Goal: Obtain resource: Obtain resource

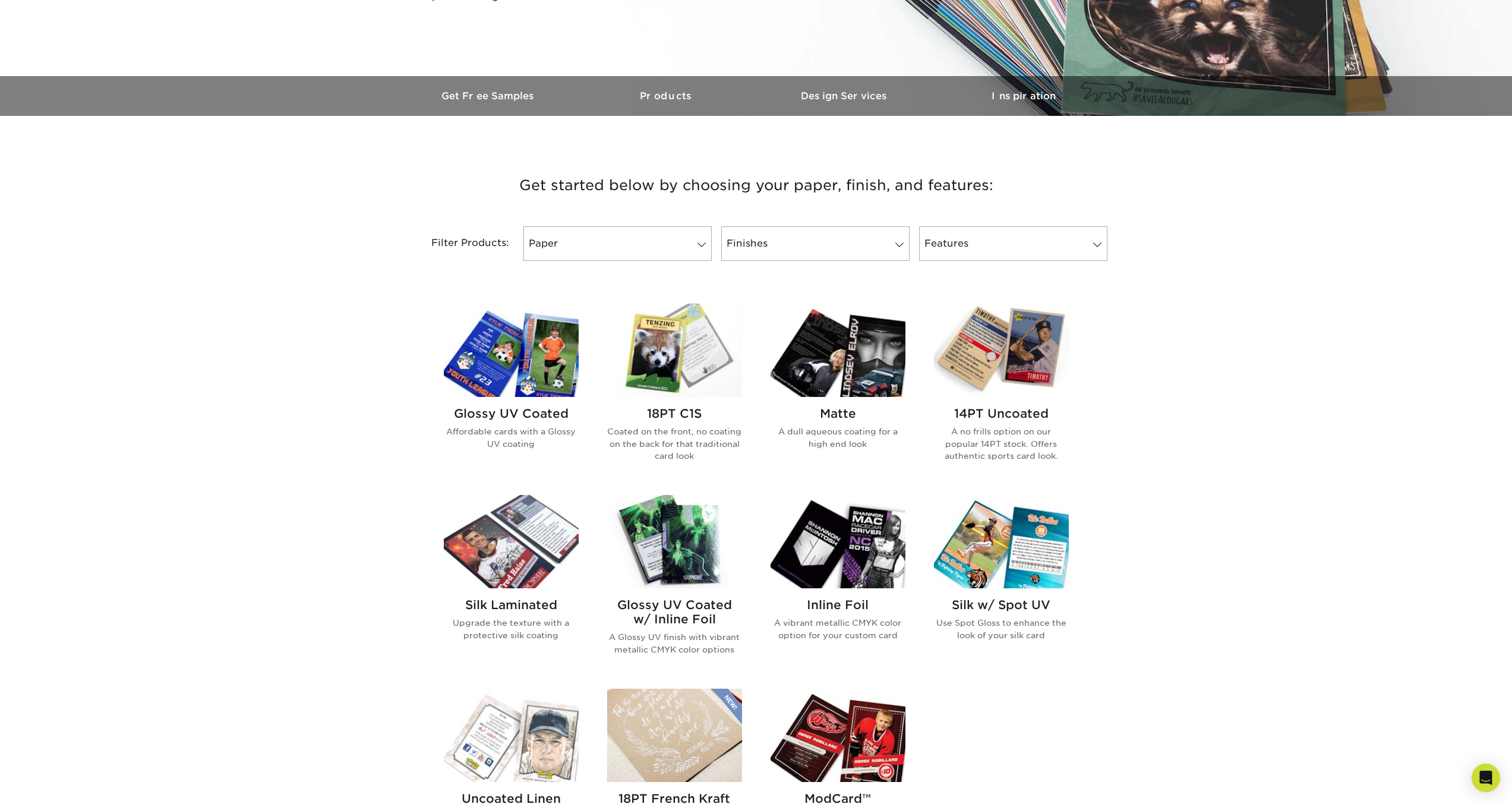
scroll to position [535, 0]
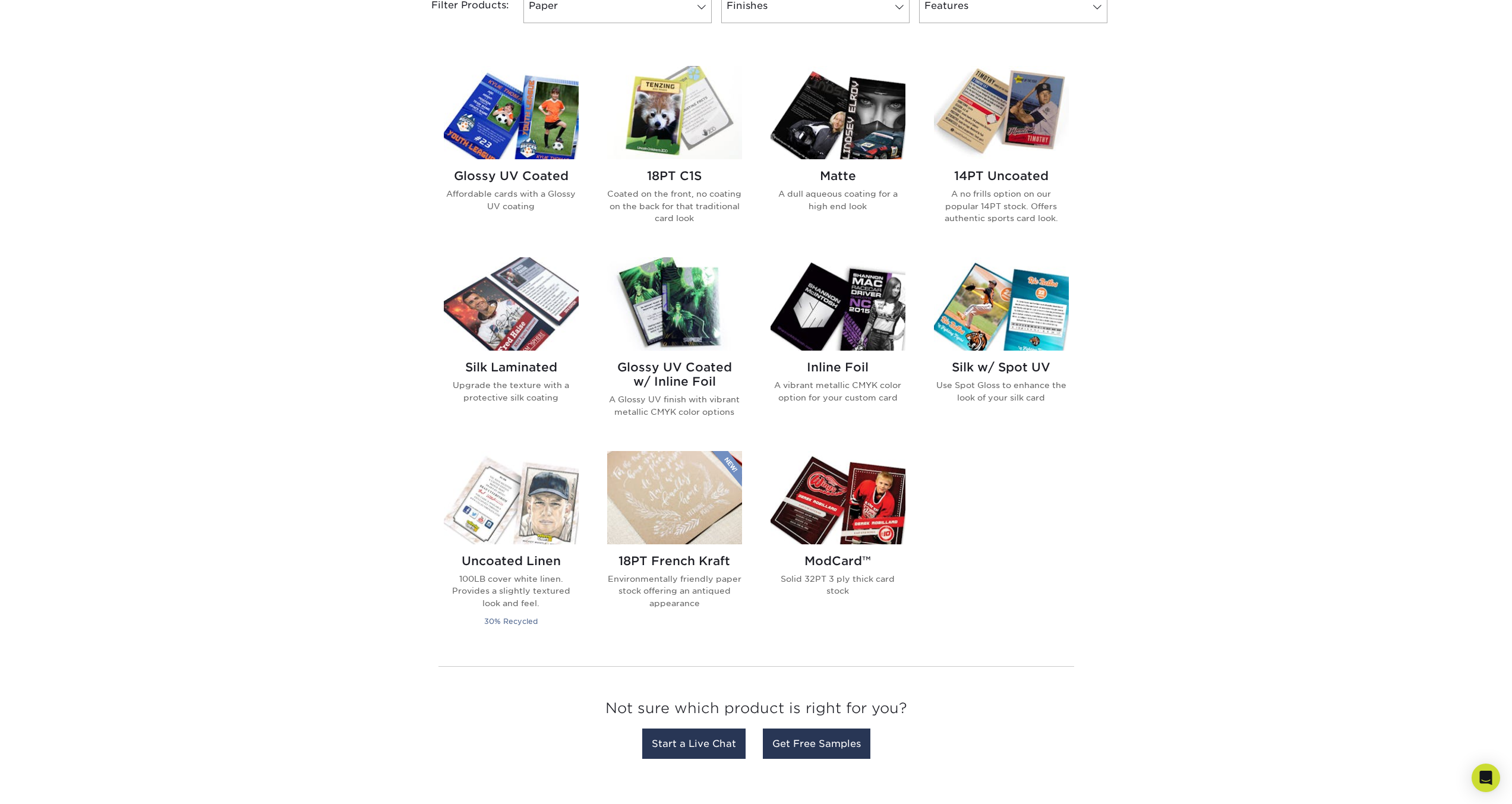
click at [534, 177] on h2 "Glossy UV Coated" at bounding box center [511, 176] width 135 height 15
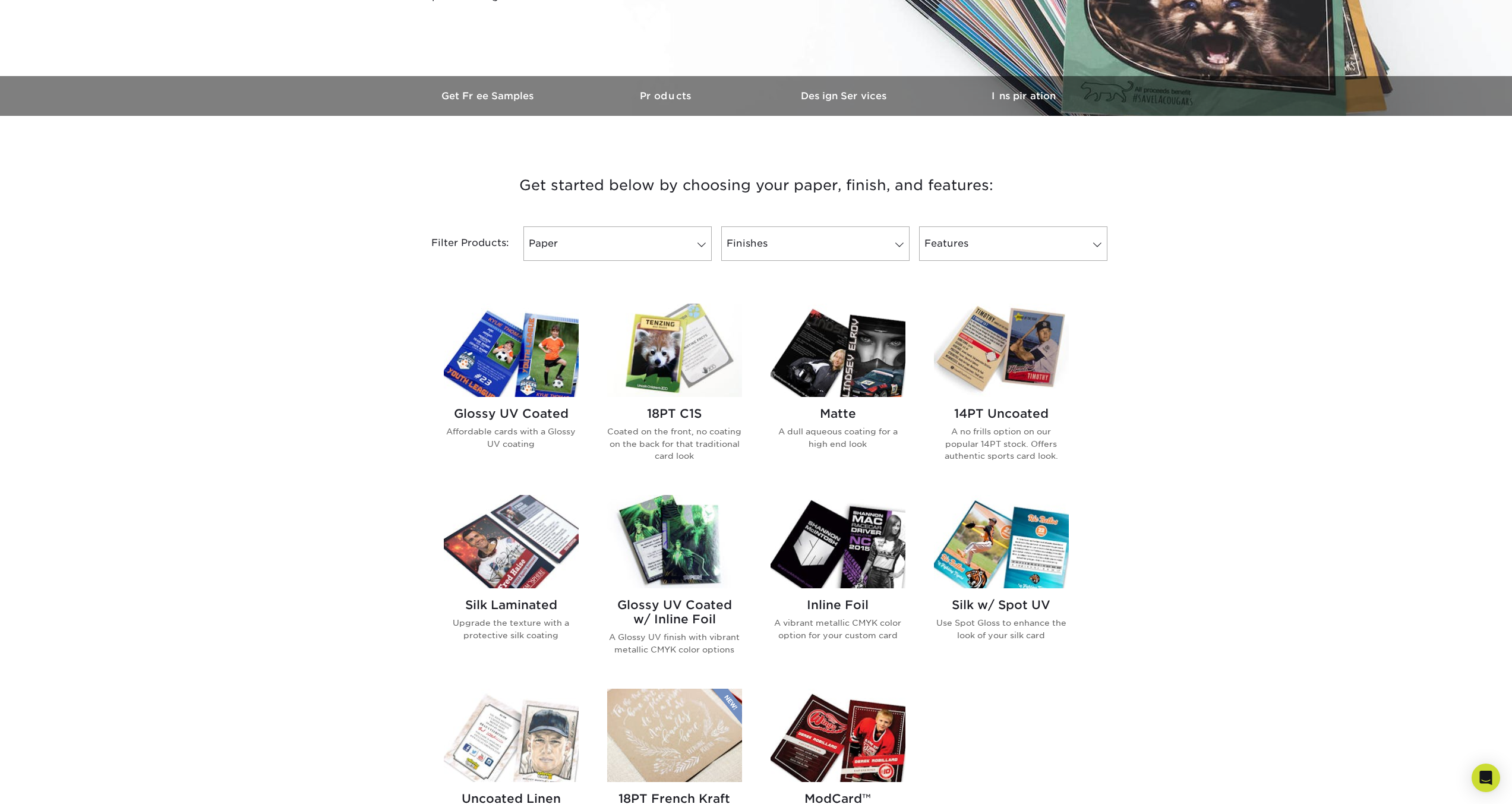
scroll to position [356, 0]
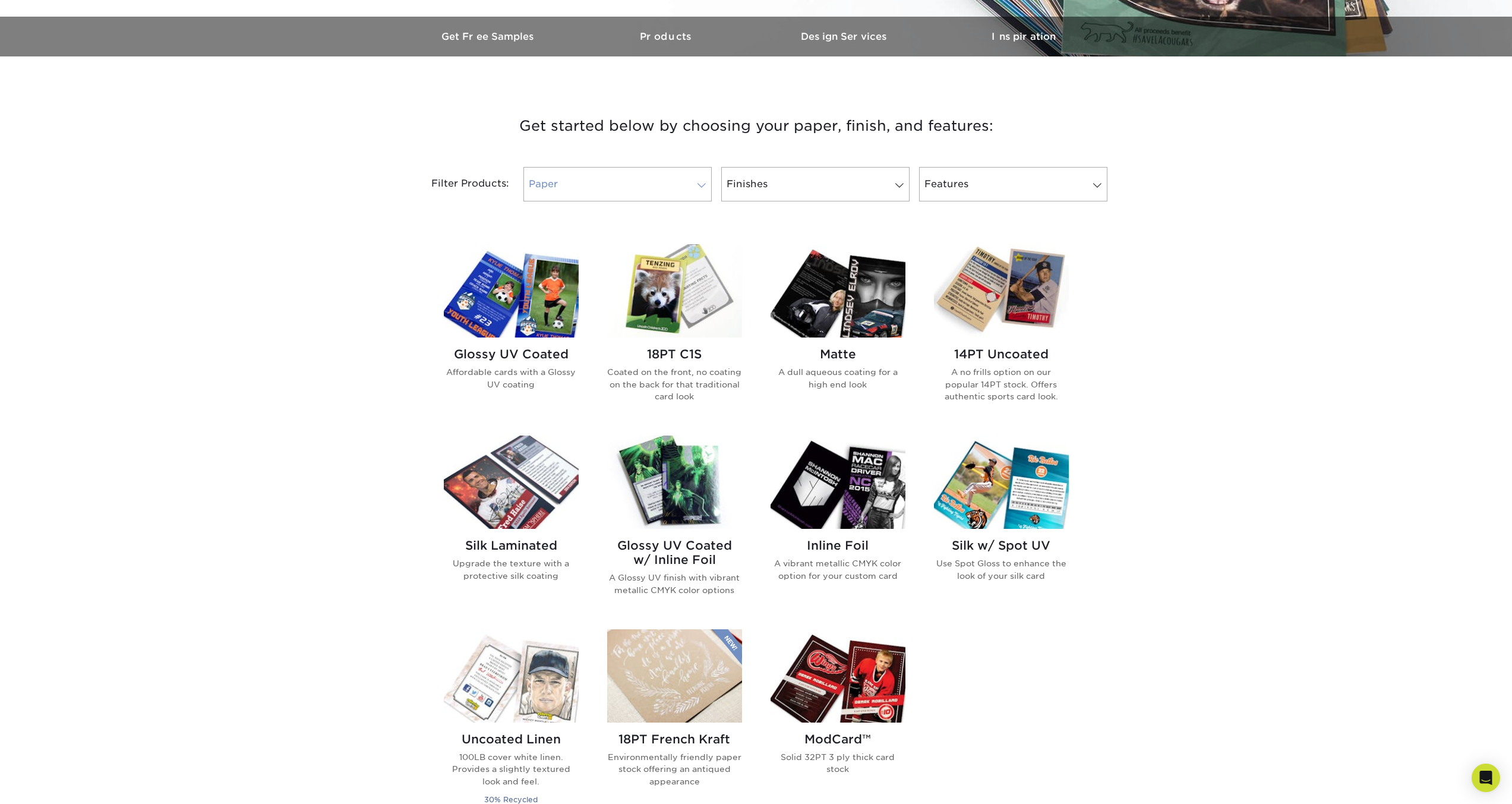
click at [698, 182] on span at bounding box center [702, 185] width 17 height 9
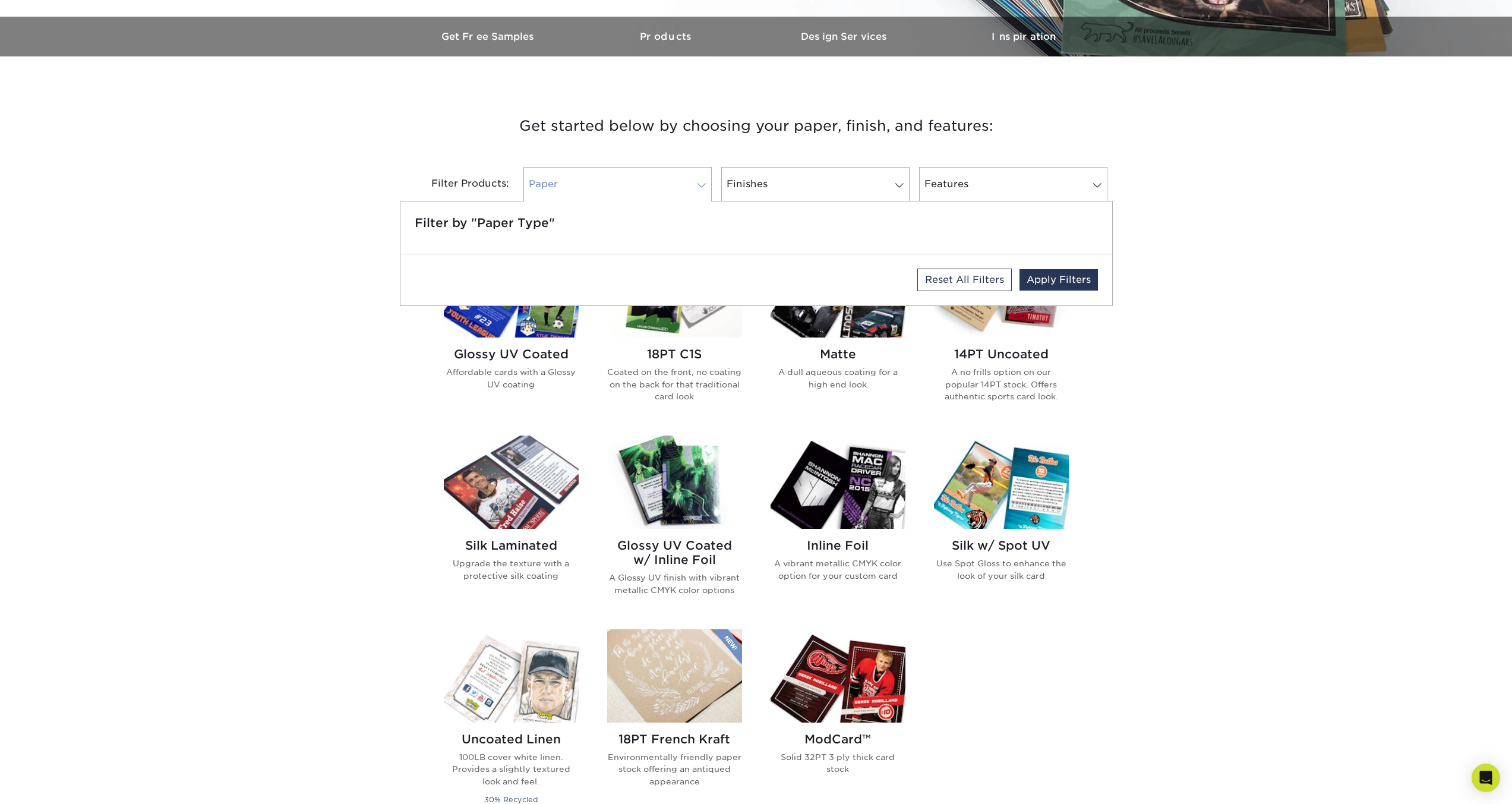
click at [707, 187] on span at bounding box center [702, 185] width 17 height 9
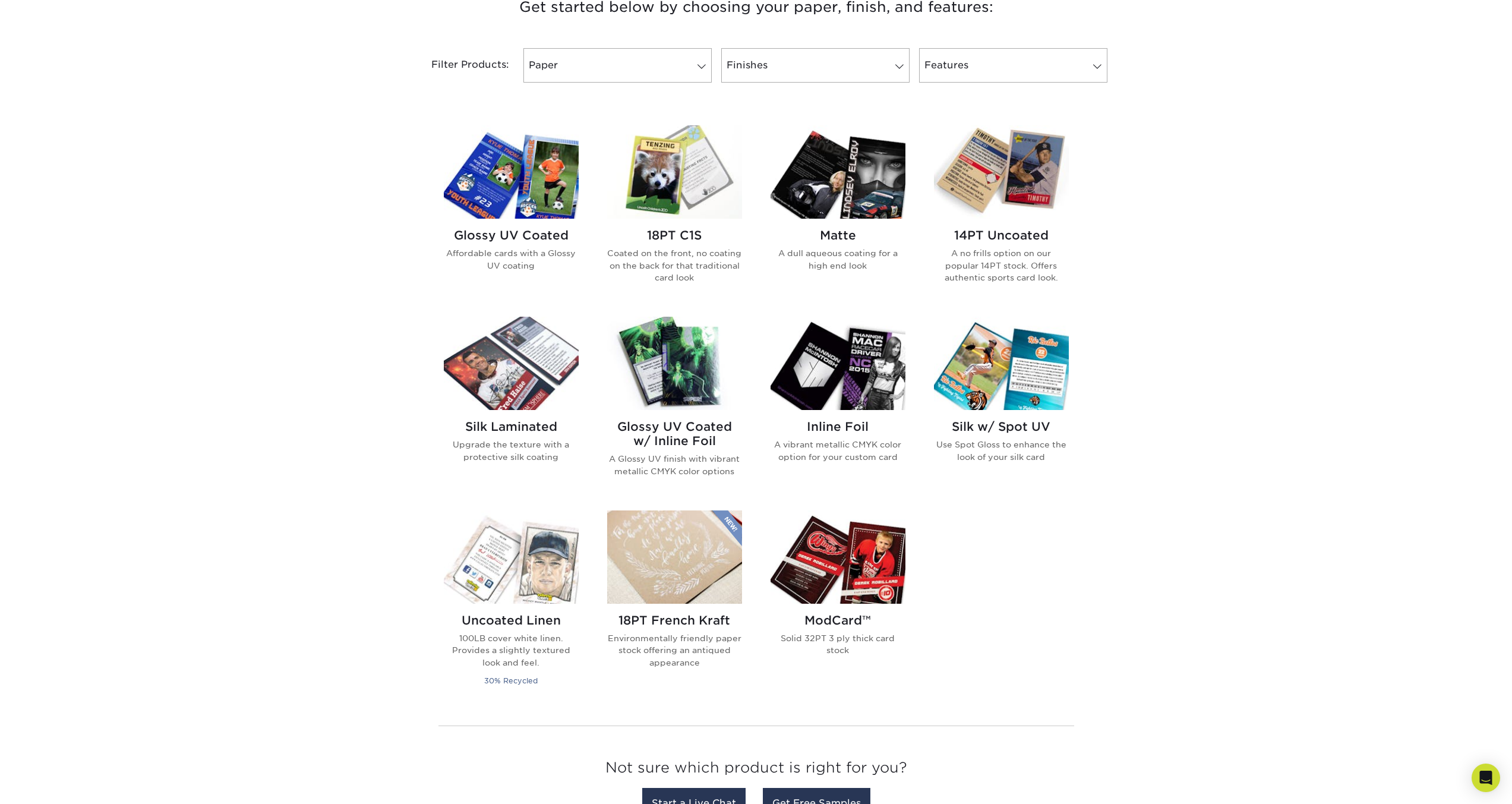
scroll to position [535, 0]
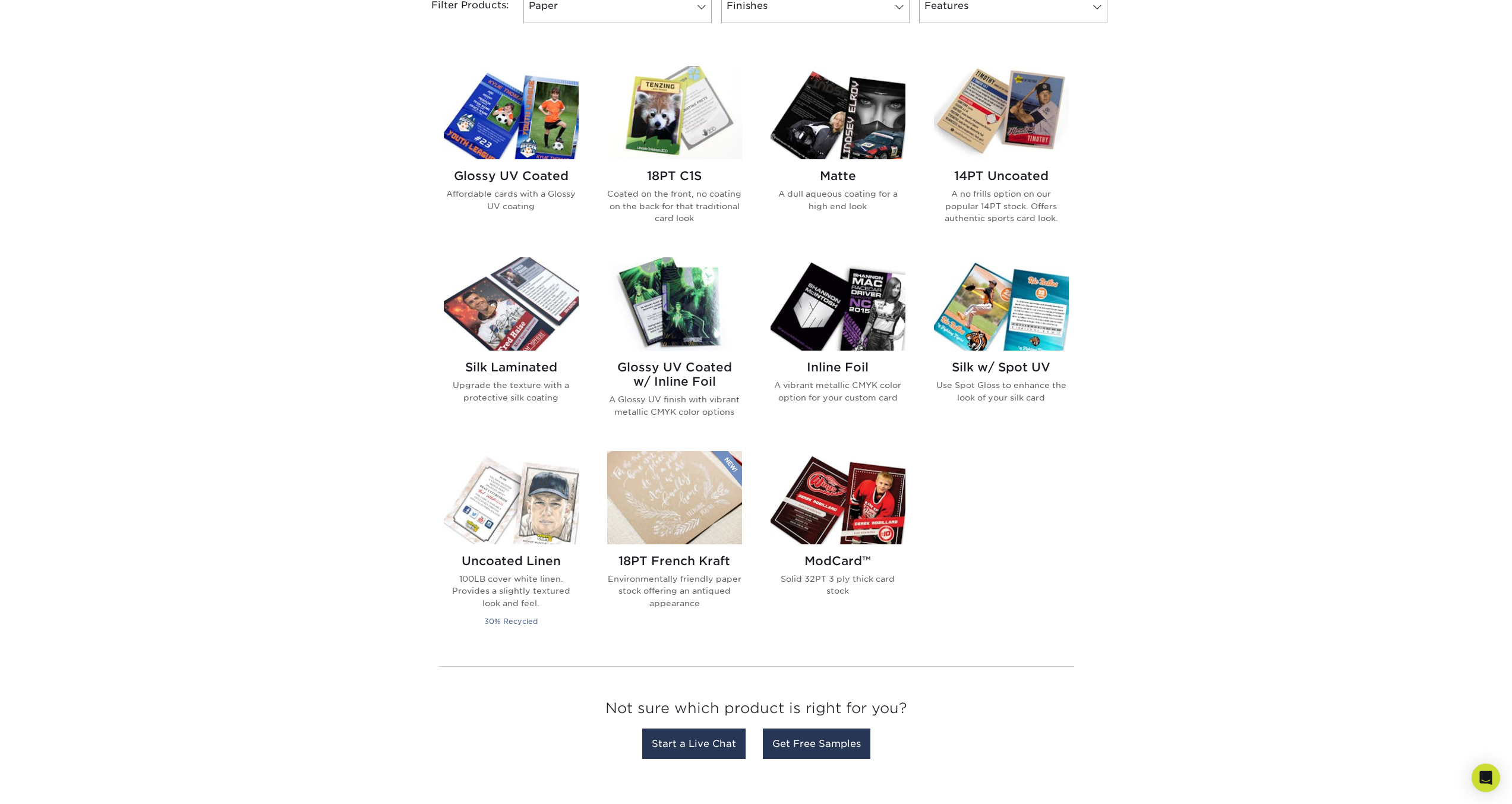
click at [515, 181] on h2 "Glossy UV Coated" at bounding box center [511, 176] width 135 height 15
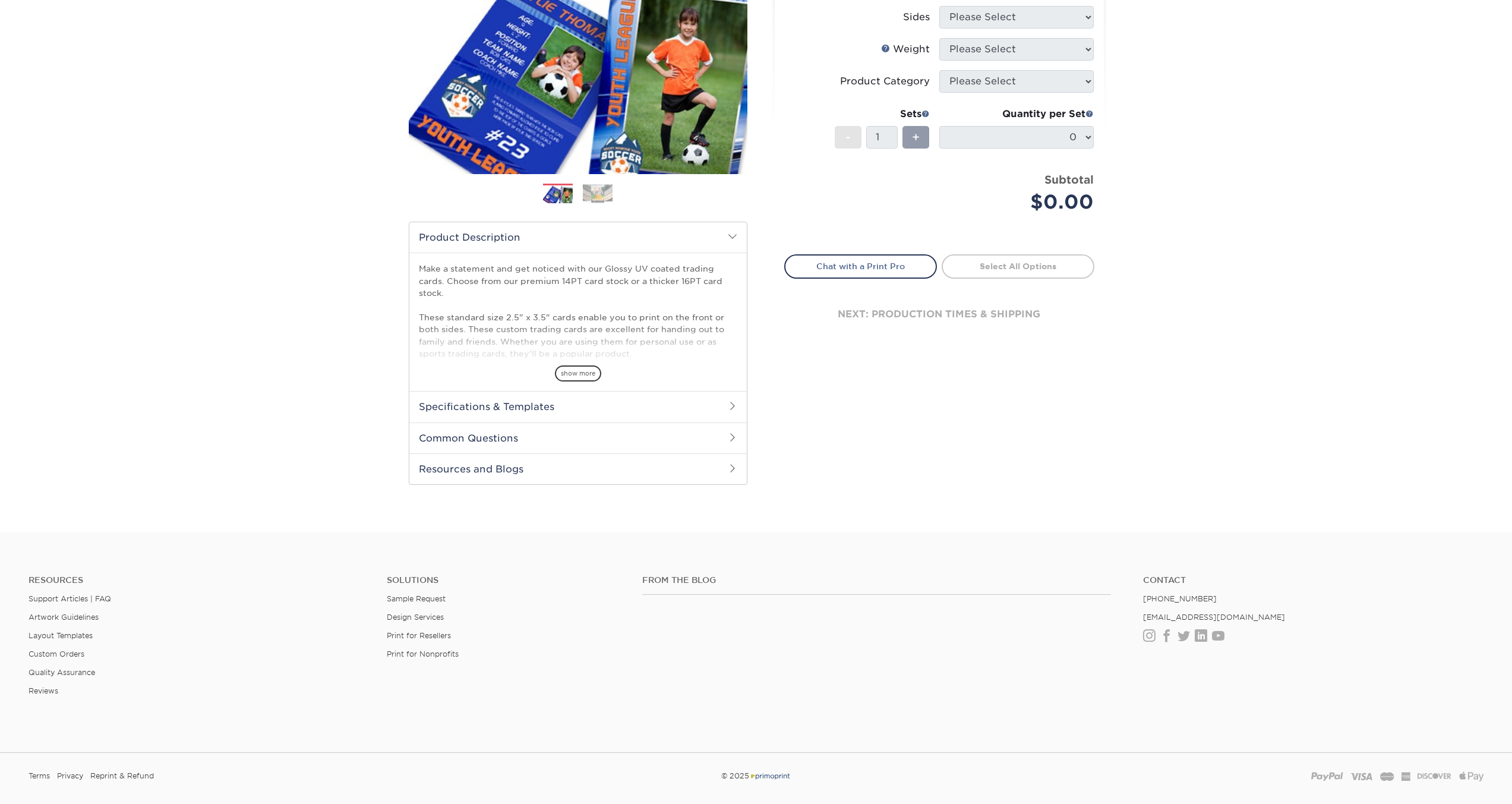
scroll to position [238, 0]
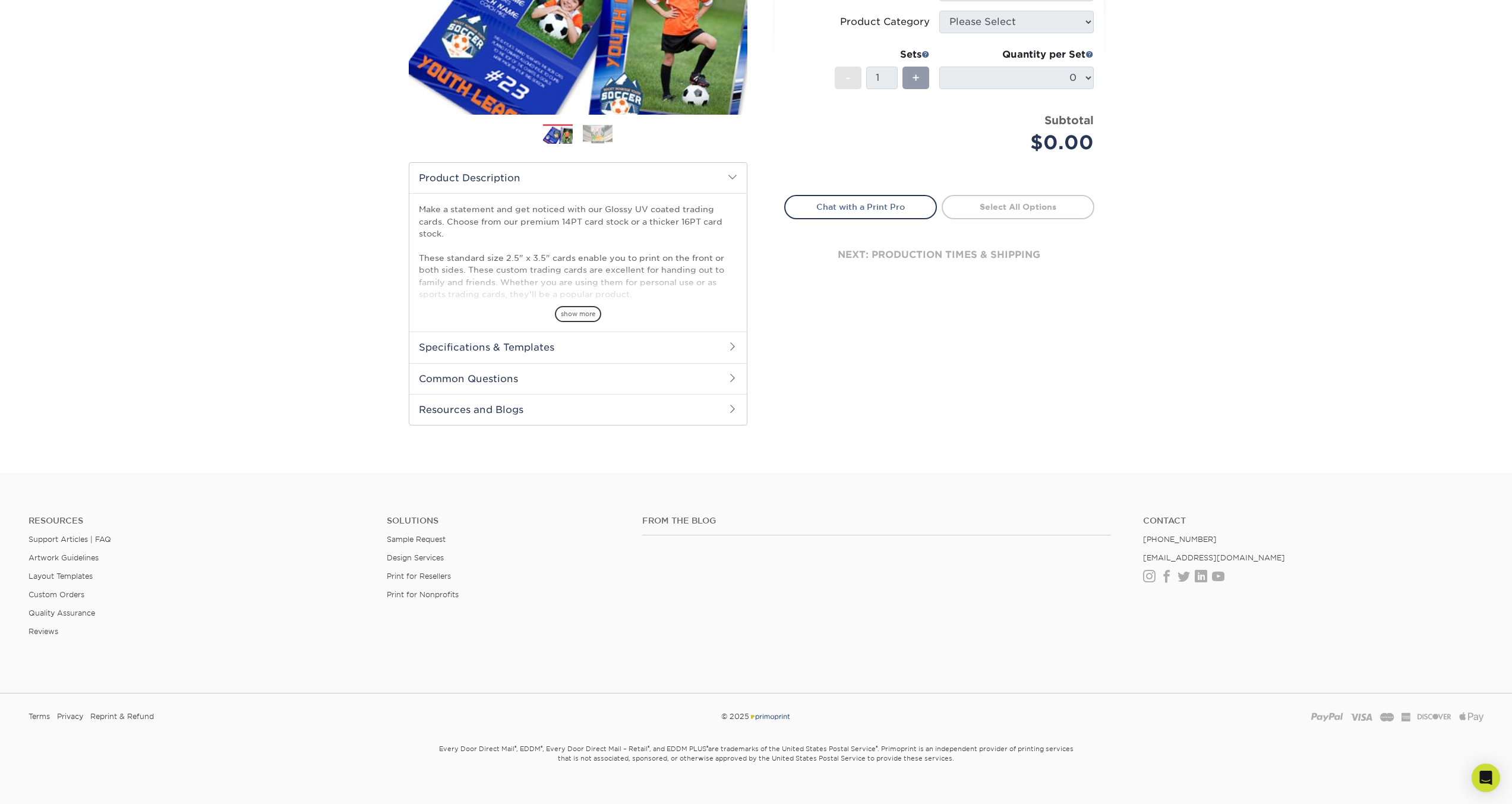
click at [541, 343] on h2 "Specifications & Templates" at bounding box center [577, 347] width 337 height 31
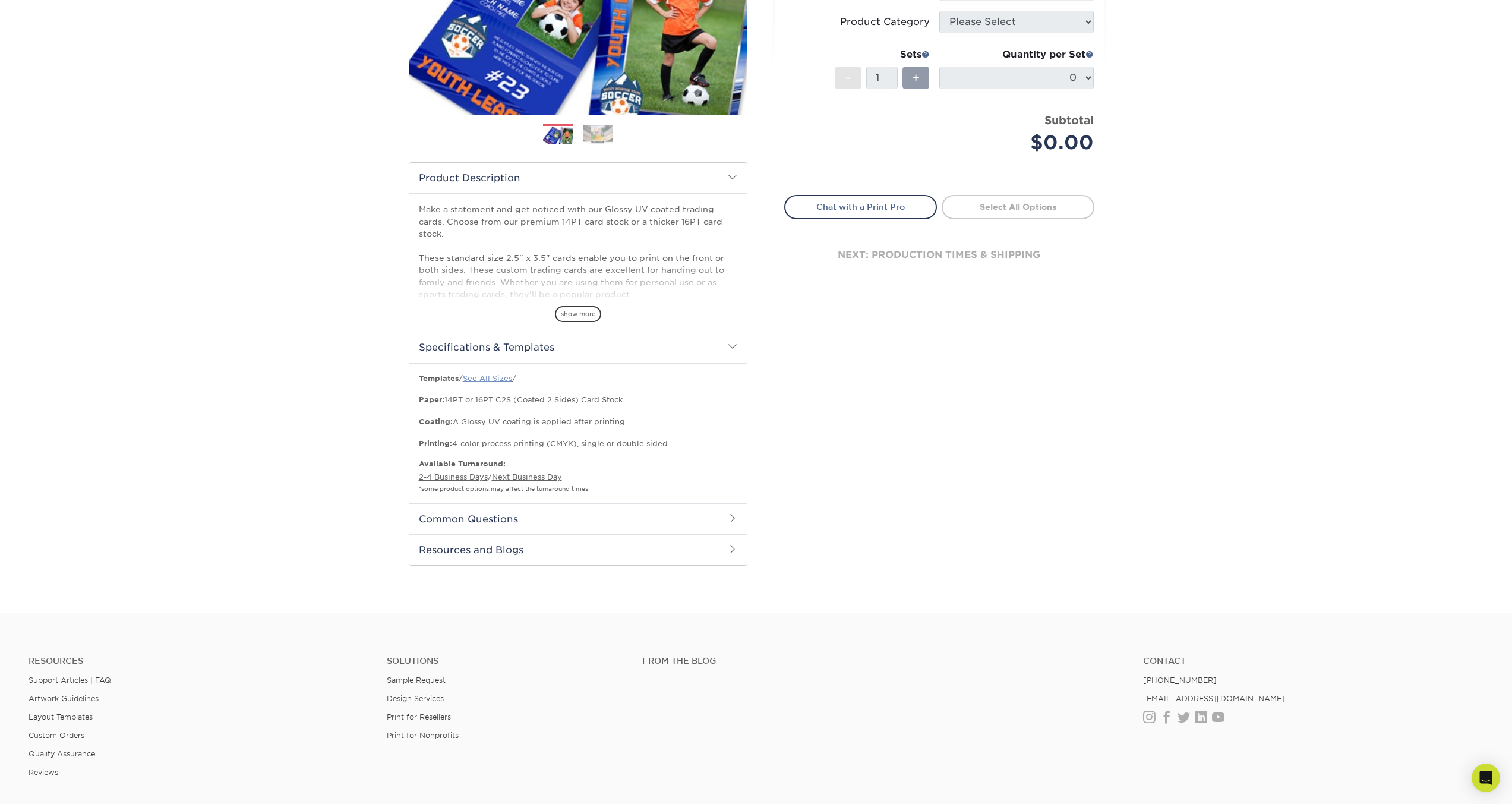
click at [499, 380] on link "See All Sizes" at bounding box center [487, 379] width 49 height 9
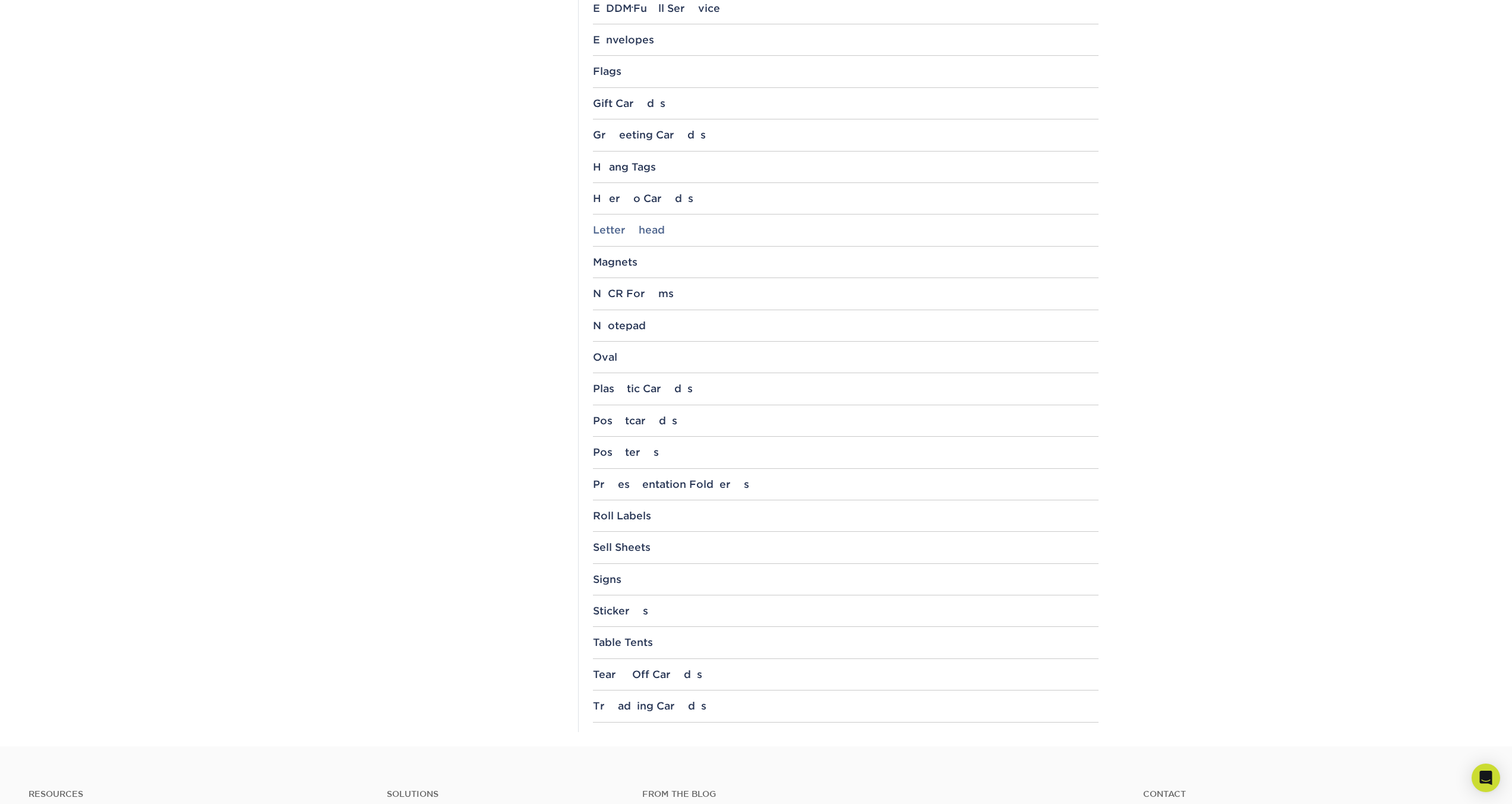
scroll to position [951, 0]
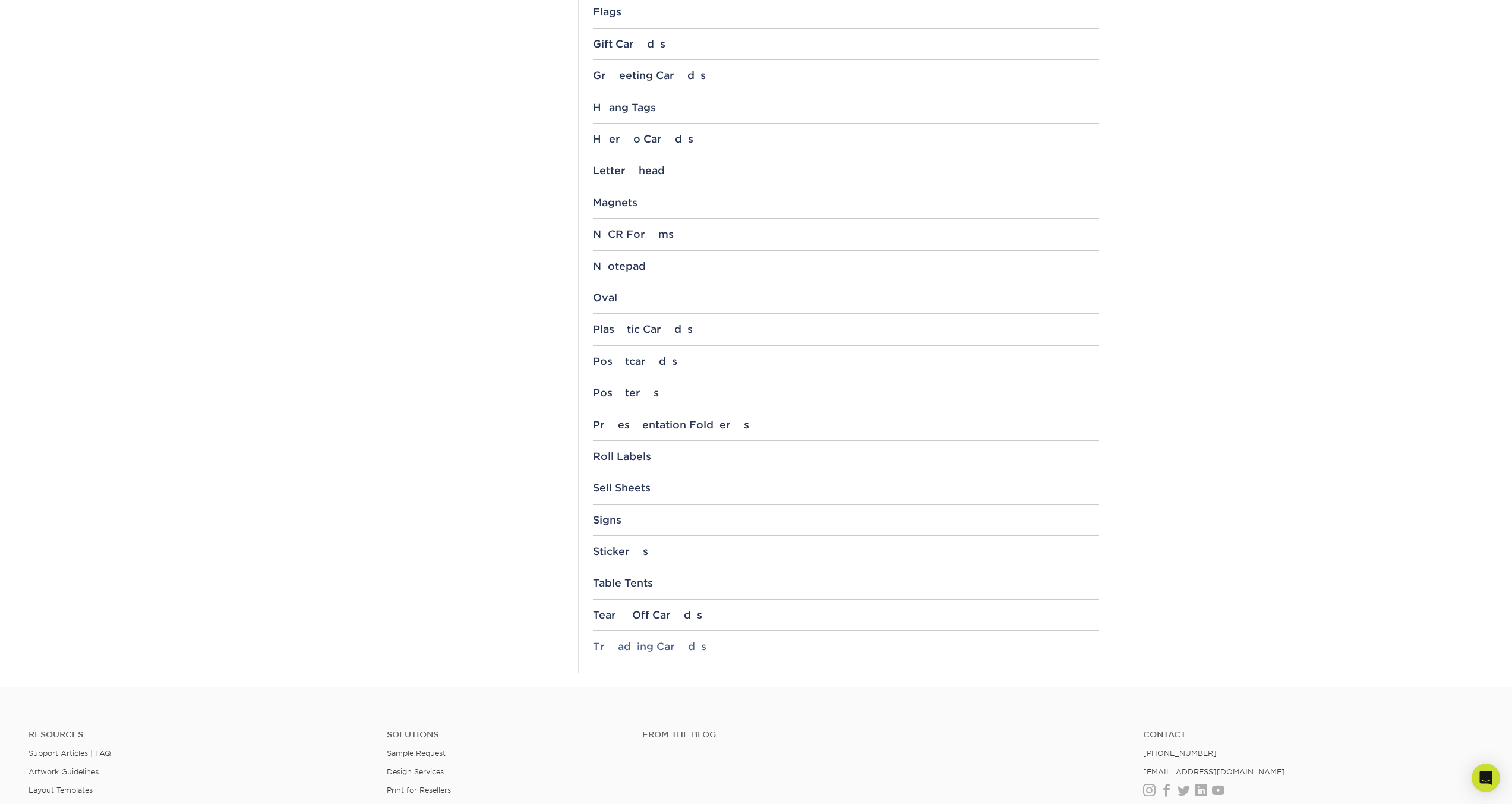
click at [641, 643] on div "Trading Cards" at bounding box center [845, 647] width 506 height 12
click at [632, 679] on link "3.5" x 2.5"" at bounding box center [624, 679] width 44 height 9
